Goal: Check status: Check status

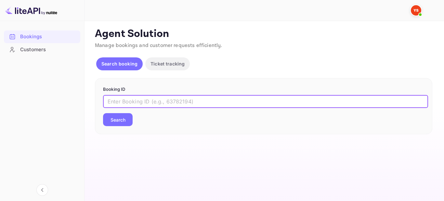
click at [176, 100] on input "text" at bounding box center [265, 101] width 325 height 13
paste input "9635906"
type input "9635906"
click at [116, 117] on button "Search" at bounding box center [118, 119] width 30 height 13
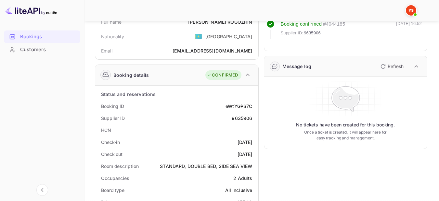
scroll to position [130, 0]
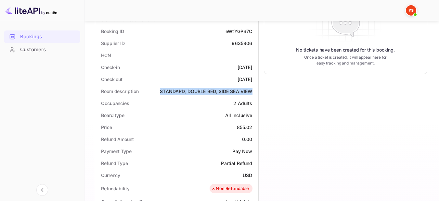
drag, startPoint x: 160, startPoint y: 89, endPoint x: 254, endPoint y: 94, distance: 93.6
click at [254, 94] on div "Room description STANDARD, DOUBLE BED, SIDE SEA VIEW" at bounding box center [177, 91] width 158 height 12
copy div "STANDARD, DOUBLE BED, SIDE SEA VIEW"
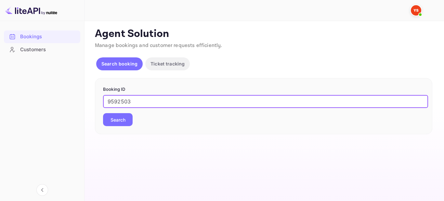
type input "9592503"
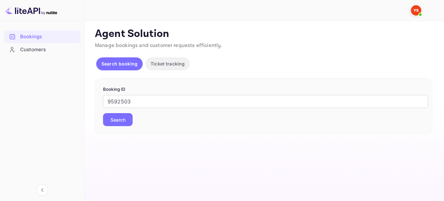
click at [111, 121] on button "Search" at bounding box center [118, 119] width 30 height 13
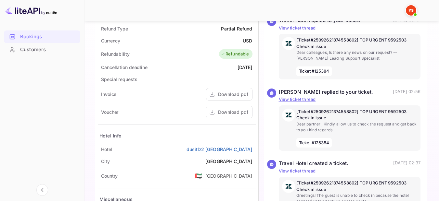
scroll to position [322, 0]
